Goal: Information Seeking & Learning: Learn about a topic

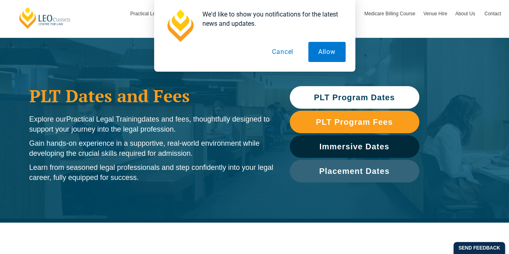
click at [291, 55] on button "Cancel" at bounding box center [282, 52] width 41 height 20
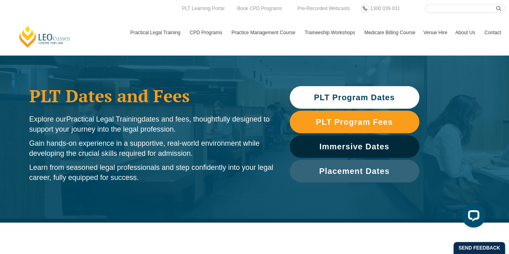
click at [329, 102] on link "PLT Program Dates" at bounding box center [355, 97] width 130 height 23
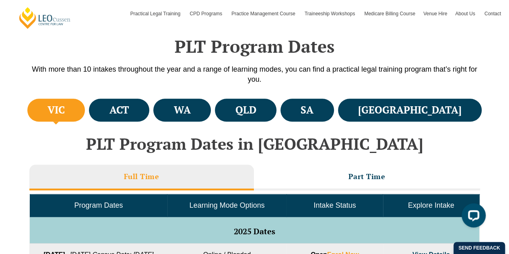
scroll to position [272, 0]
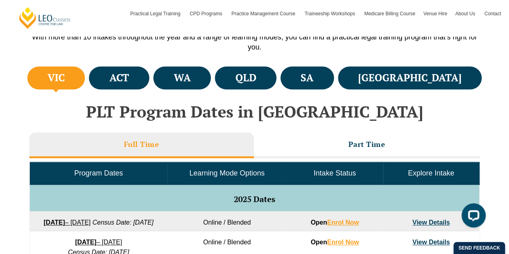
click at [290, 90] on ul "VIC ACT WA QLD SA NSW" at bounding box center [254, 77] width 459 height 27
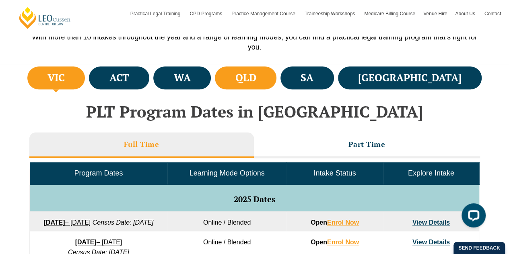
click at [256, 82] on h4 "QLD" at bounding box center [245, 77] width 21 height 13
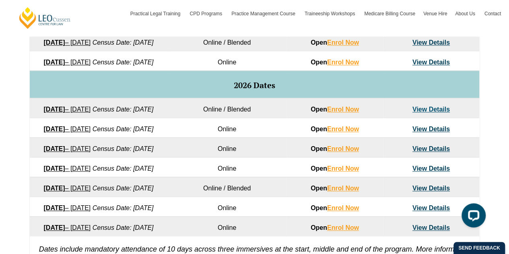
scroll to position [452, 0]
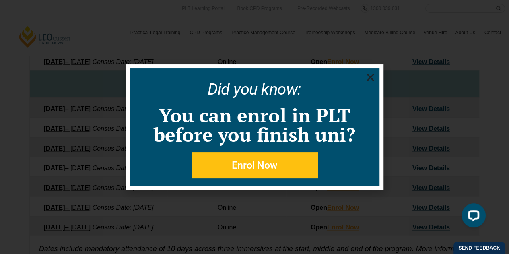
click at [369, 75] on icon "Close" at bounding box center [370, 77] width 10 height 10
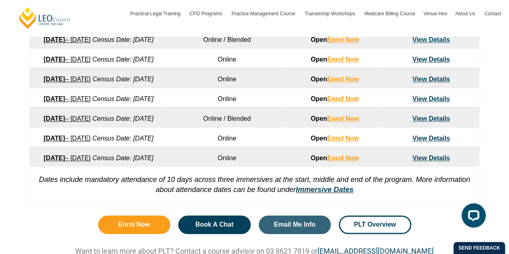
scroll to position [522, 0]
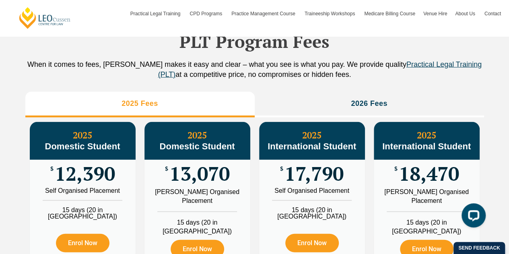
scroll to position [893, 0]
